Goal: Transaction & Acquisition: Obtain resource

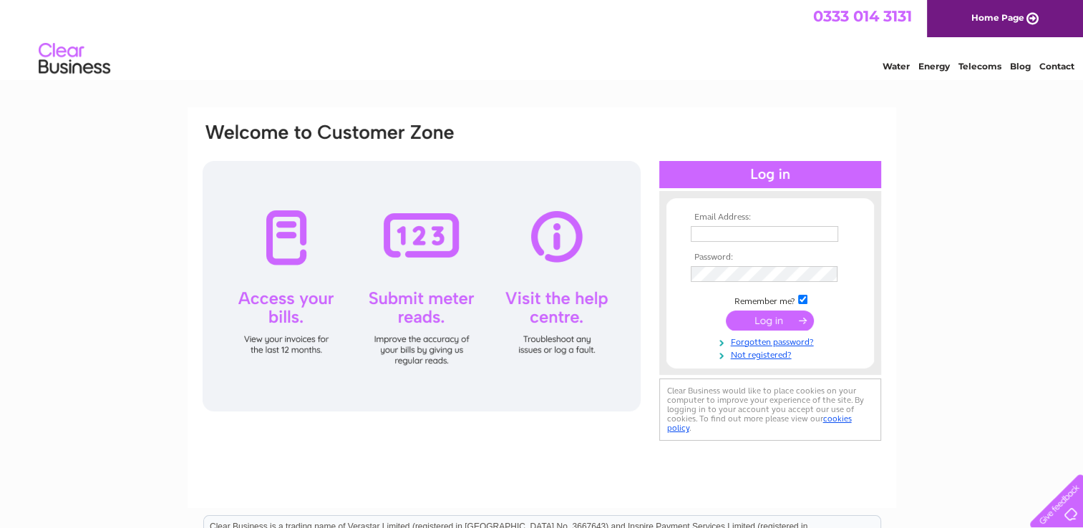
click at [742, 239] on input "text" at bounding box center [764, 234] width 147 height 16
type input "[EMAIL_ADDRESS][DOMAIN_NAME]"
click at [782, 323] on input "submit" at bounding box center [770, 322] width 88 height 20
click at [792, 315] on input "submit" at bounding box center [770, 321] width 88 height 20
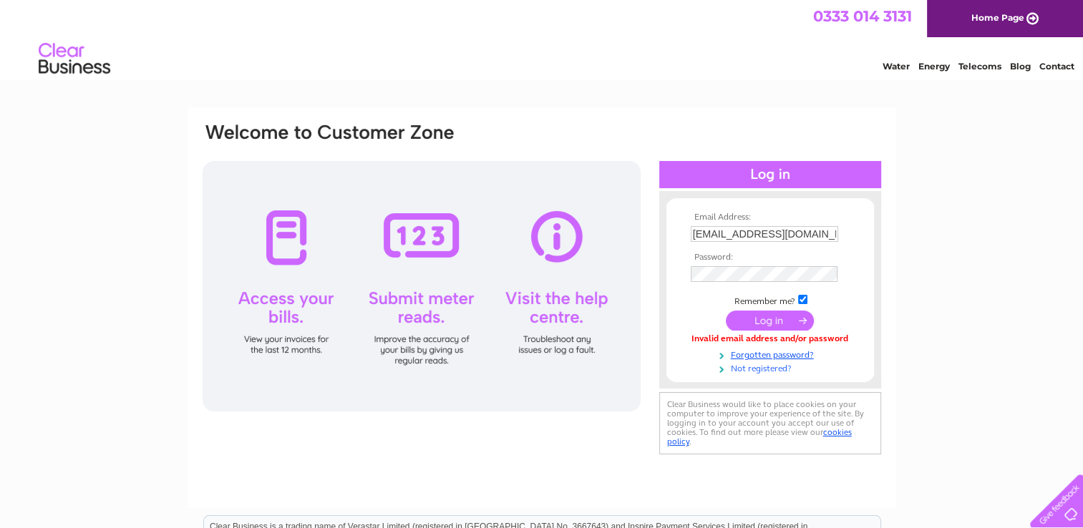
click at [811, 361] on link "Not registered?" at bounding box center [772, 368] width 162 height 14
click at [805, 355] on link "Forgotten password?" at bounding box center [772, 354] width 162 height 14
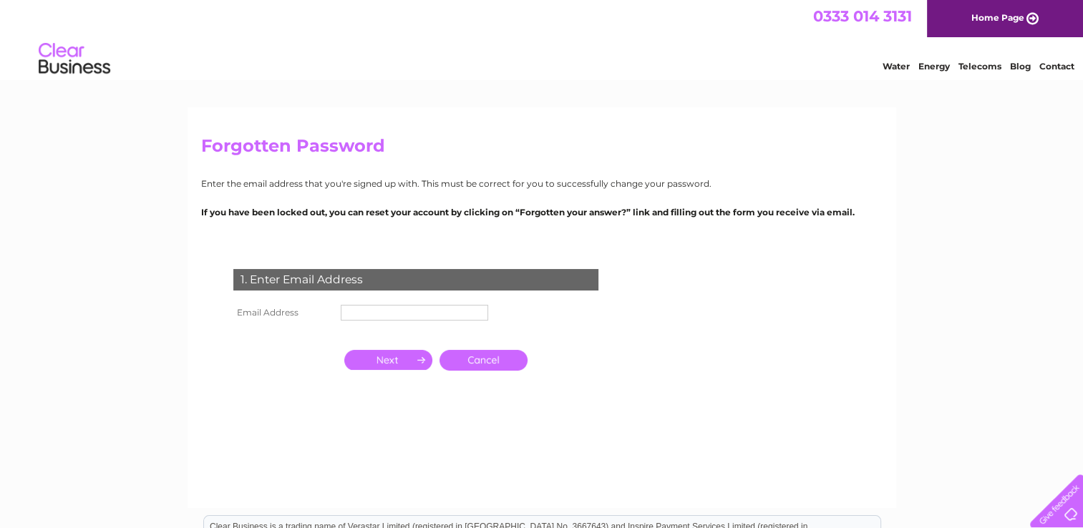
click at [470, 314] on input "text" at bounding box center [414, 313] width 147 height 16
type input "[EMAIL_ADDRESS][DOMAIN_NAME]"
click at [402, 360] on input "button" at bounding box center [388, 361] width 88 height 20
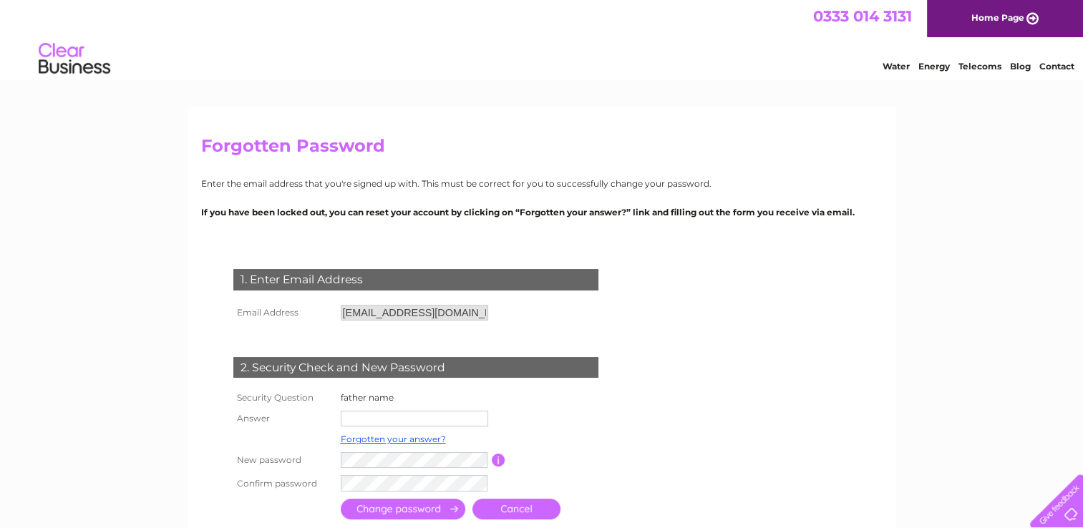
click at [452, 424] on input "text" at bounding box center [414, 419] width 147 height 16
type input "[PERSON_NAME]"
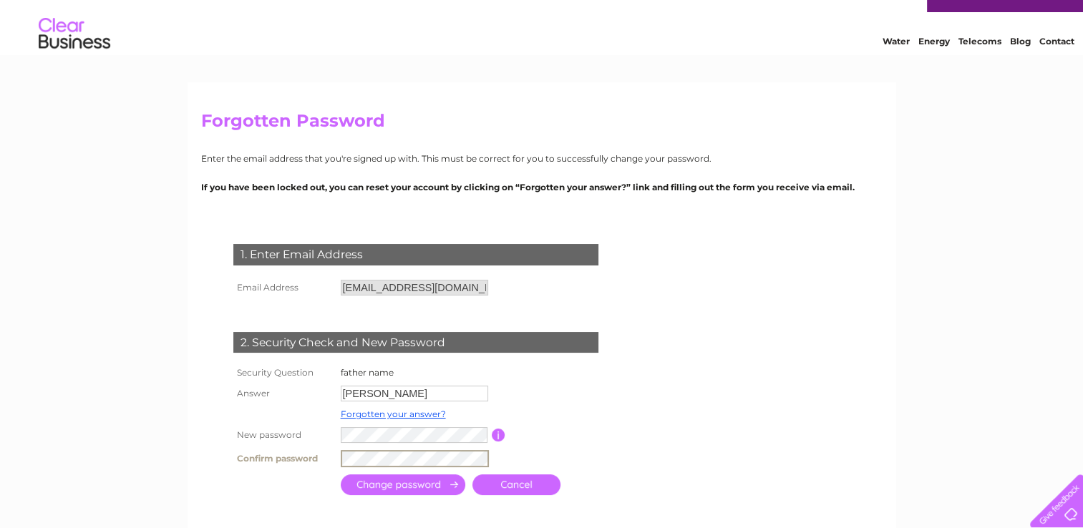
scroll to position [36, 0]
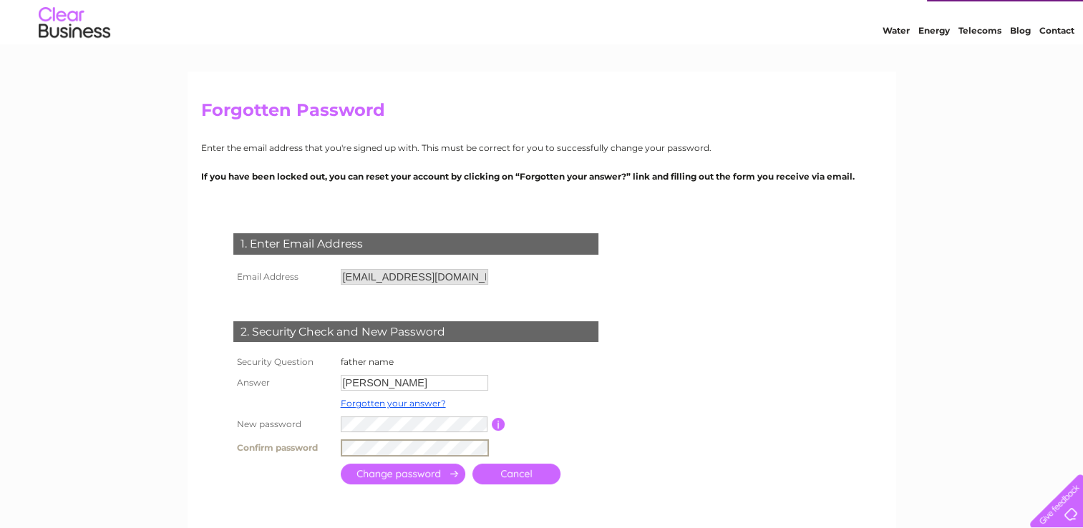
click at [425, 475] on input "submit" at bounding box center [403, 474] width 125 height 21
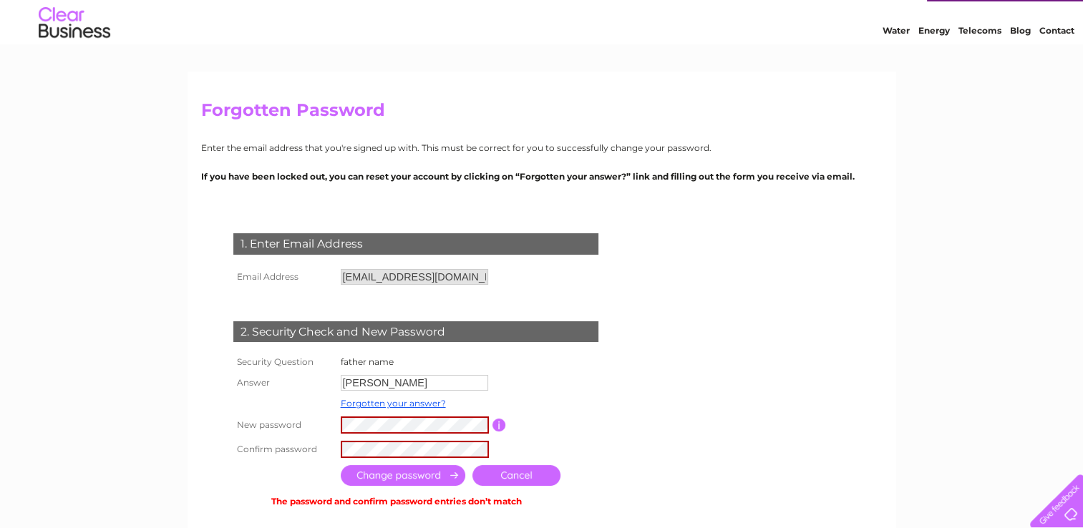
click at [498, 426] on input "button" at bounding box center [499, 425] width 14 height 13
click at [444, 472] on input "submit" at bounding box center [403, 475] width 125 height 21
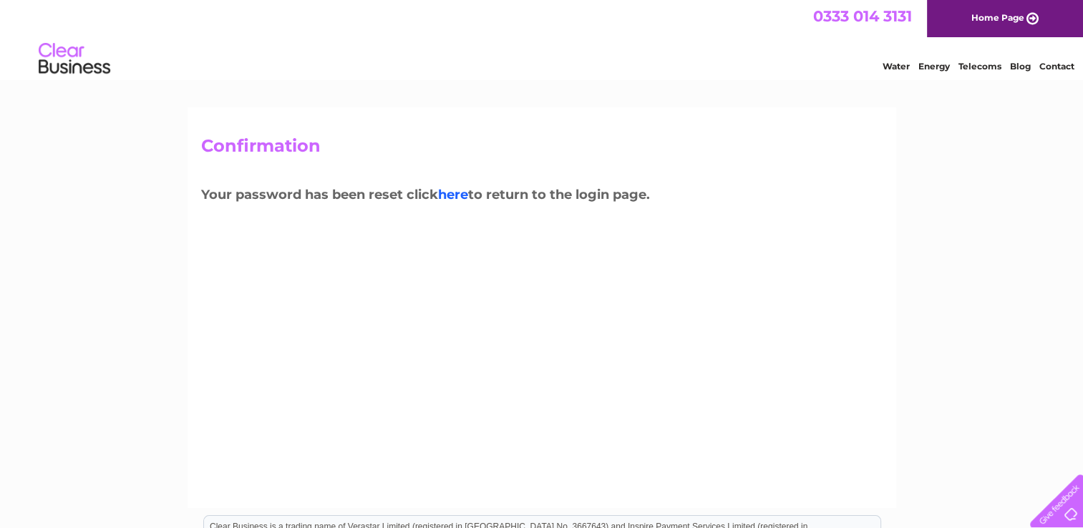
click at [468, 200] on link "here" at bounding box center [453, 195] width 30 height 16
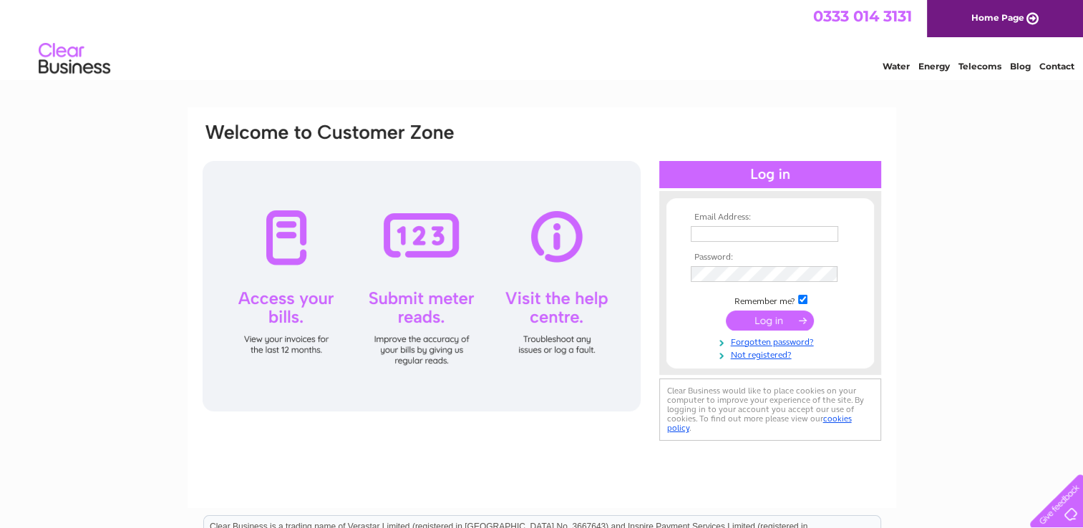
click at [745, 229] on input "text" at bounding box center [764, 234] width 147 height 16
type input "ard@frazera.f9.co.uk"
click at [779, 319] on input "submit" at bounding box center [770, 321] width 88 height 20
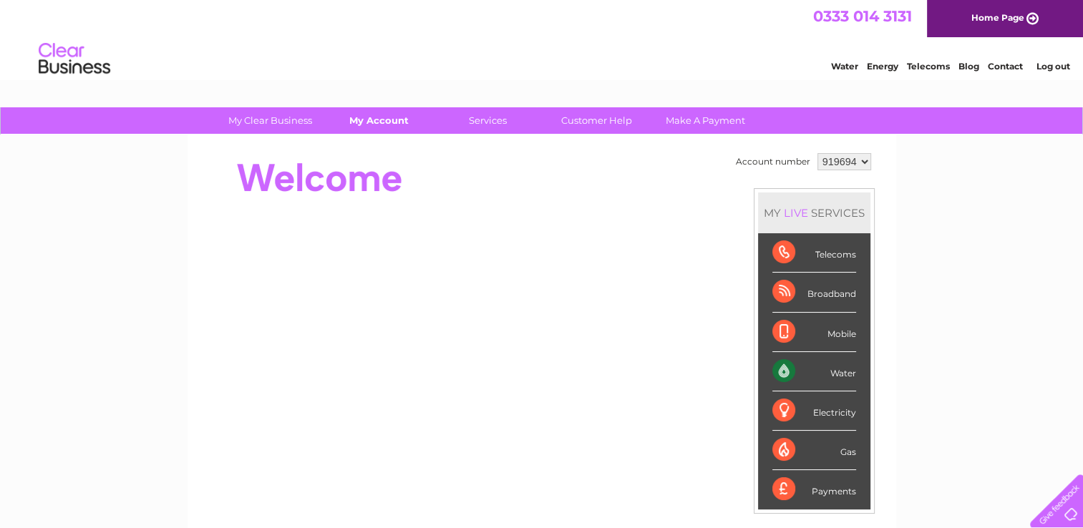
click at [388, 123] on link "My Account" at bounding box center [379, 120] width 118 height 26
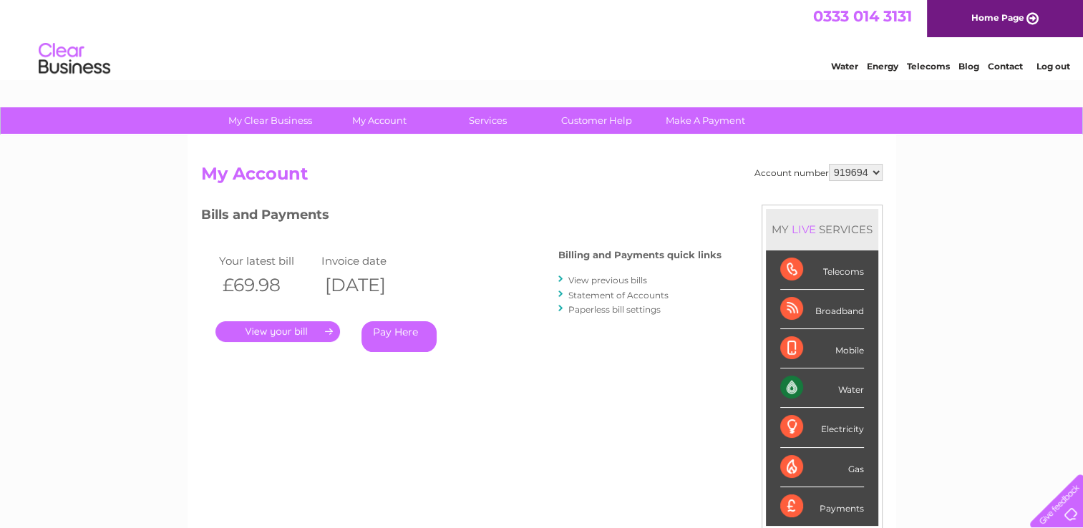
click at [627, 280] on link "View previous bills" at bounding box center [607, 280] width 79 height 11
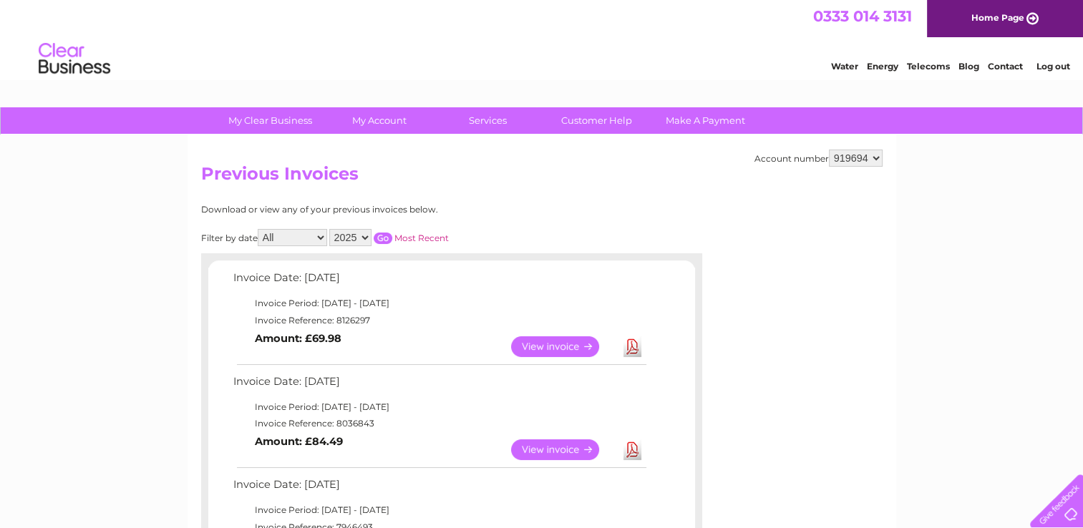
click at [573, 349] on link "View" at bounding box center [563, 346] width 105 height 21
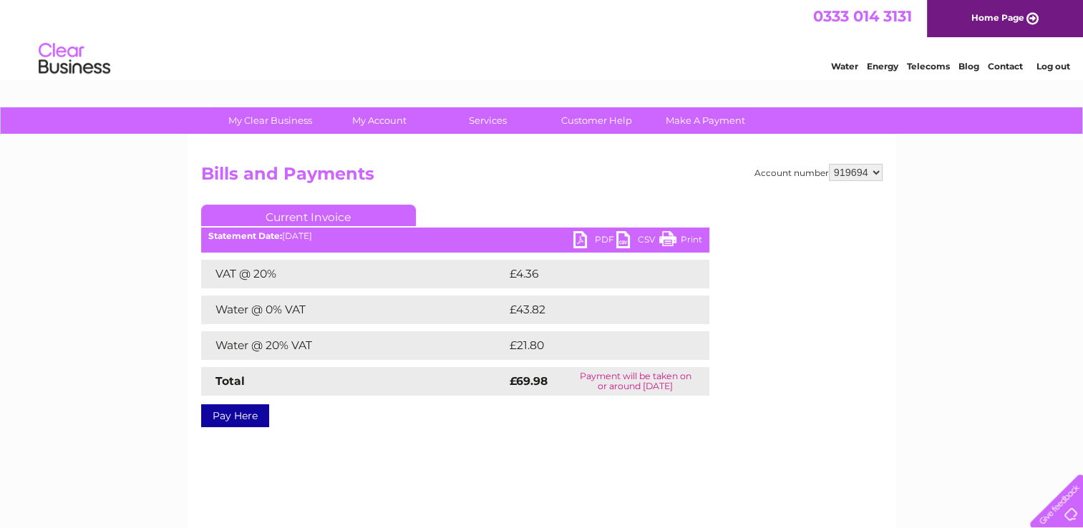
click at [604, 242] on link "PDF" at bounding box center [594, 241] width 43 height 21
click at [592, 247] on link "PDF" at bounding box center [594, 241] width 43 height 21
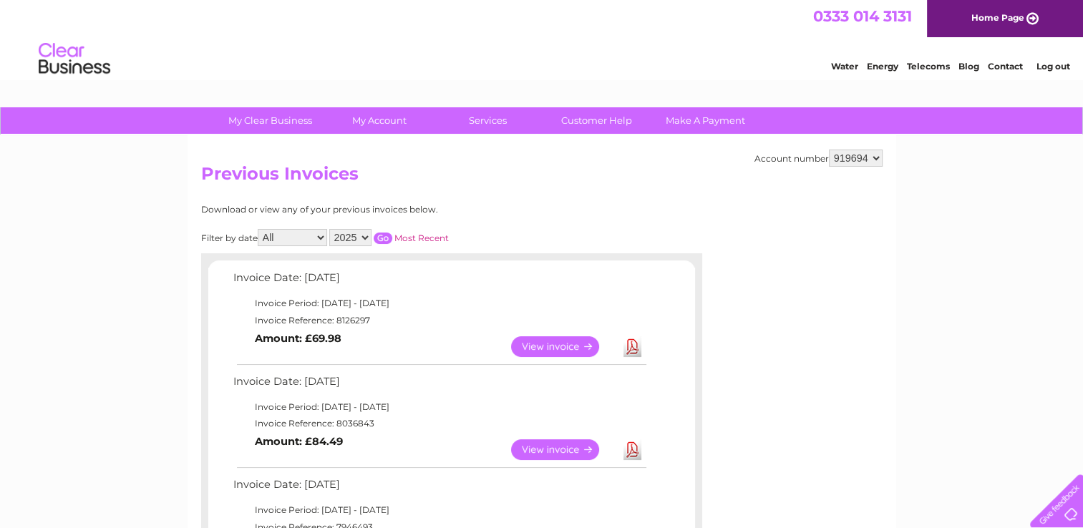
click at [636, 447] on link "Download" at bounding box center [632, 449] width 18 height 21
click at [570, 450] on link "View" at bounding box center [563, 449] width 105 height 21
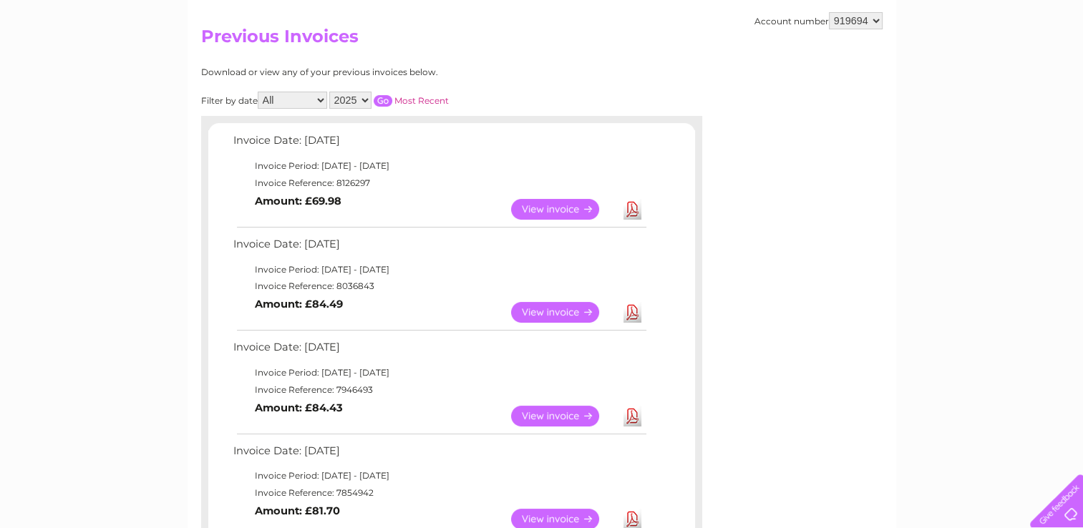
scroll to position [157, 0]
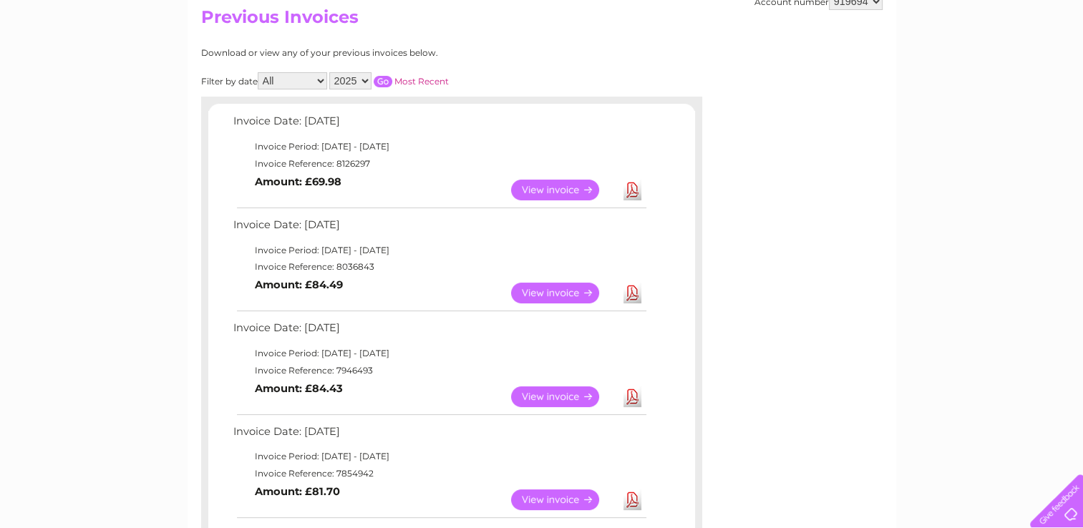
click at [638, 395] on link "Download" at bounding box center [632, 397] width 18 height 21
click at [630, 400] on link "Download" at bounding box center [632, 397] width 18 height 21
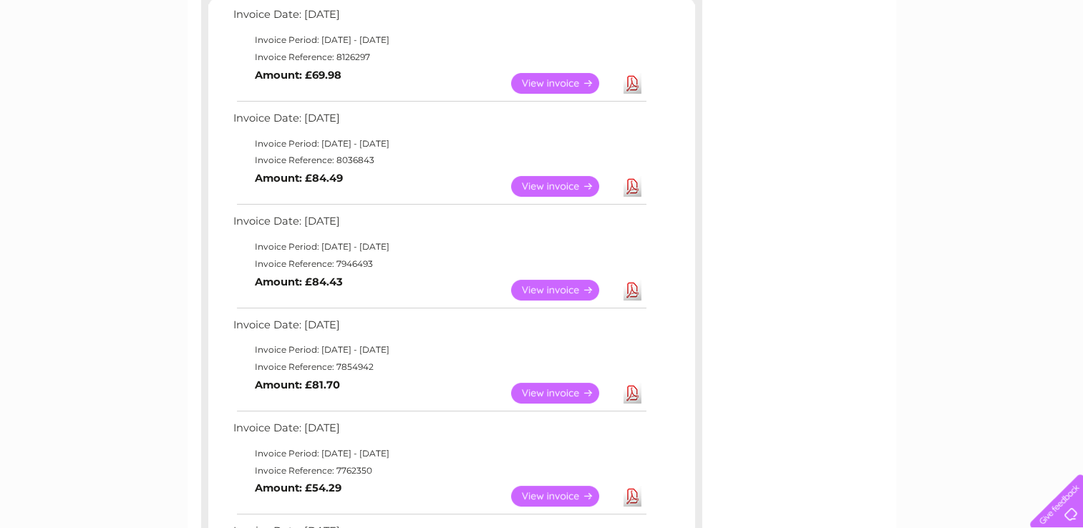
scroll to position [268, 0]
